Goal: Navigation & Orientation: Find specific page/section

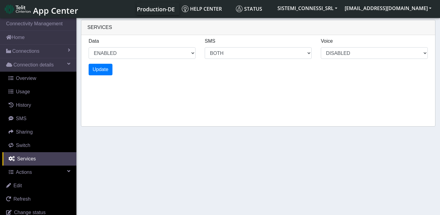
select select "2: 6"
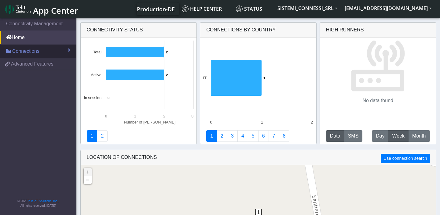
click at [28, 52] on span "Connections" at bounding box center [25, 51] width 27 height 7
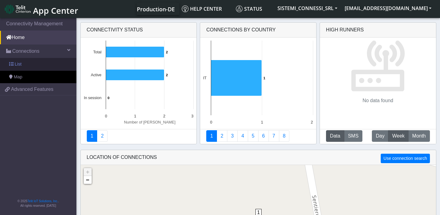
click at [29, 63] on link "List" at bounding box center [38, 64] width 76 height 13
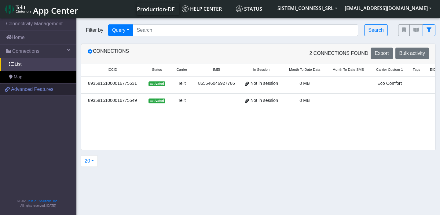
click at [44, 88] on span "Advanced Features" at bounding box center [32, 89] width 42 height 7
click at [273, 81] on span "Not in session" at bounding box center [265, 83] width 28 height 7
